Goal: Task Accomplishment & Management: Complete application form

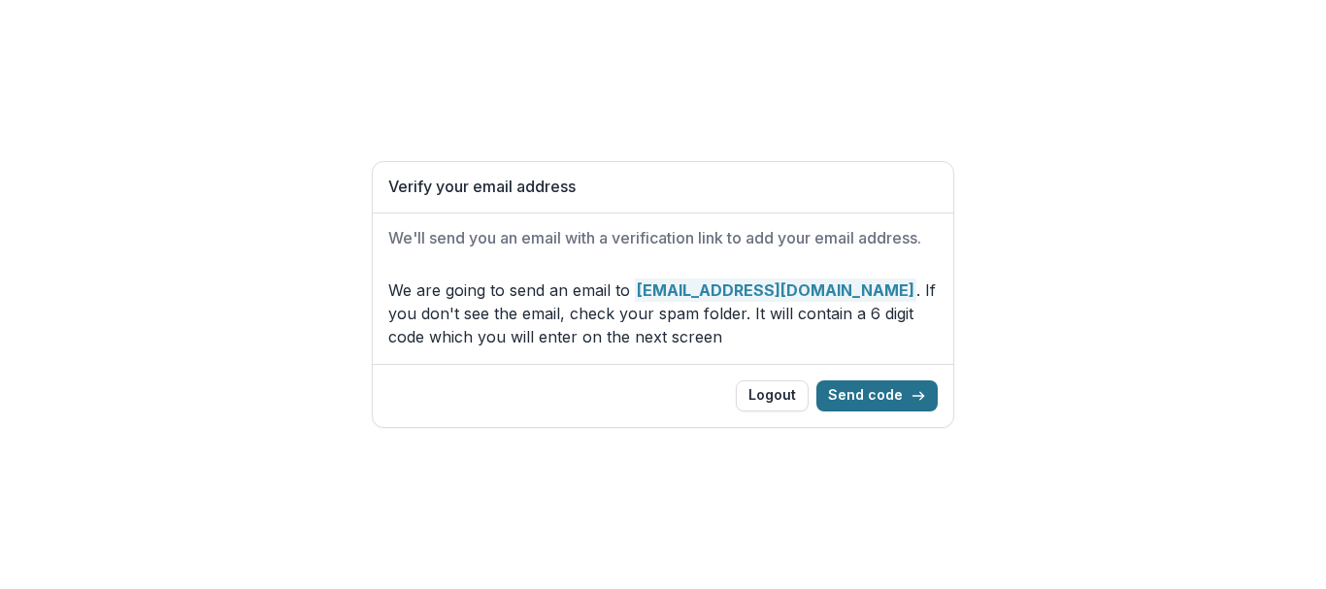
click at [885, 393] on button "Send code" at bounding box center [877, 396] width 121 height 31
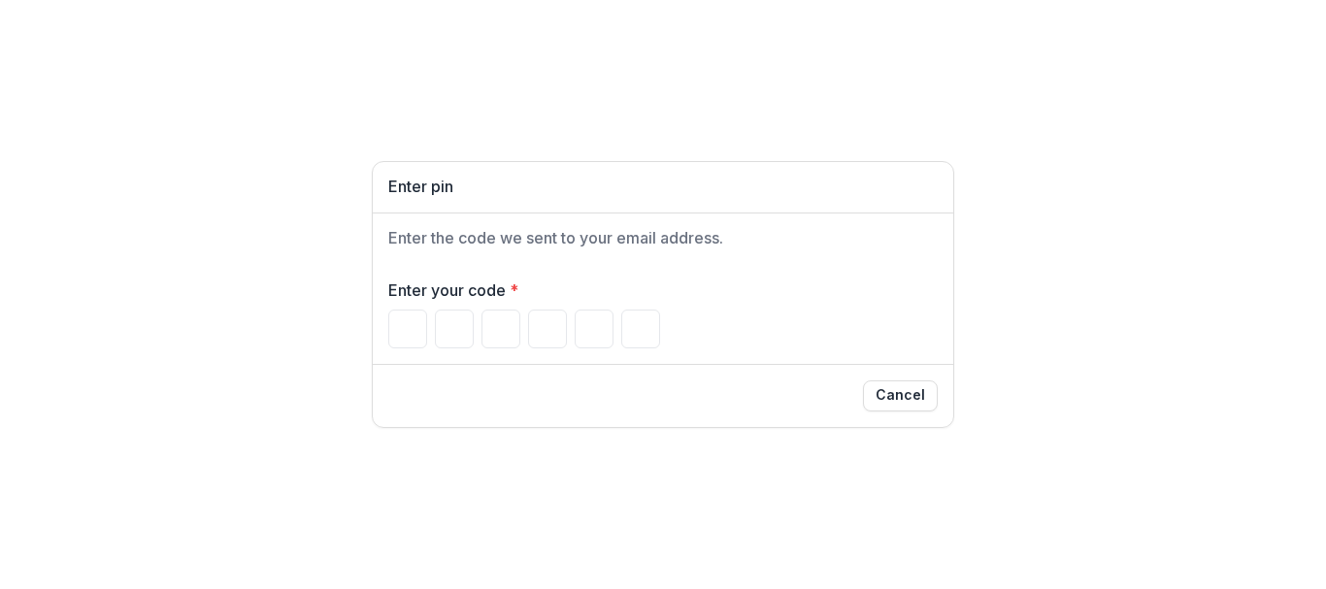
type input "*"
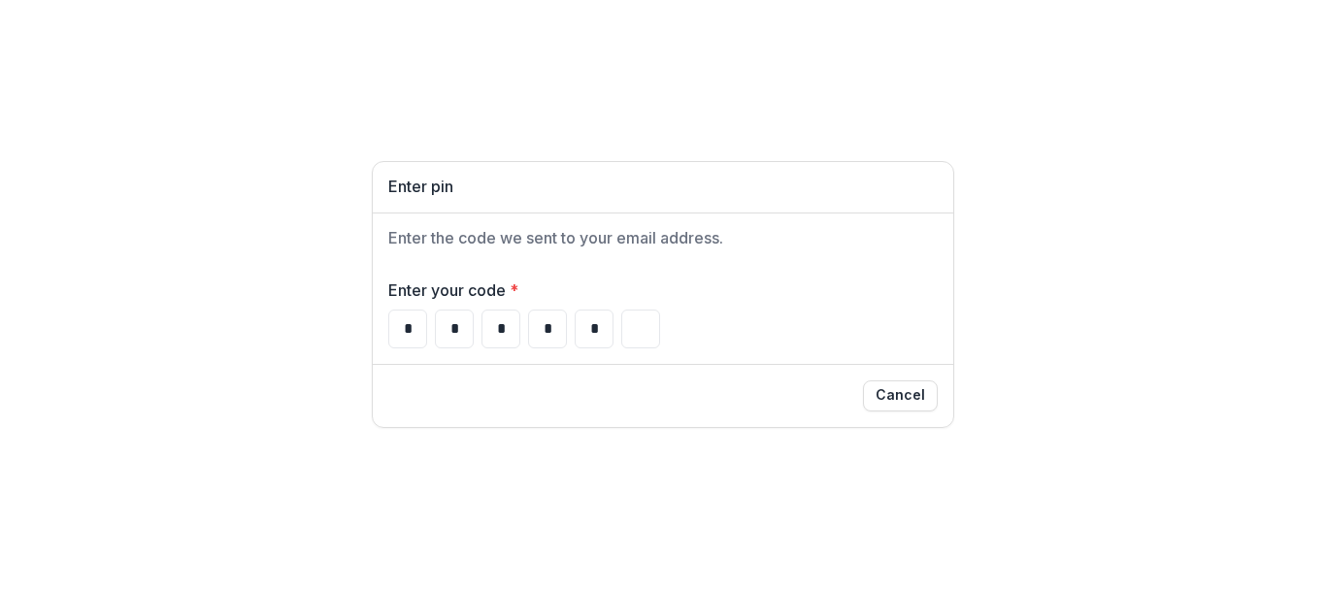
type input "*"
